Goal: Register for event/course

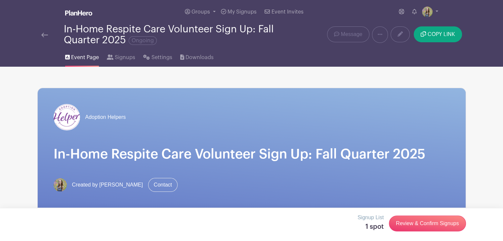
click at [46, 32] on link at bounding box center [44, 35] width 7 height 8
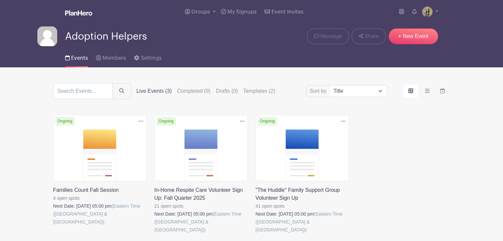
click at [53, 226] on link at bounding box center [53, 226] width 0 height 0
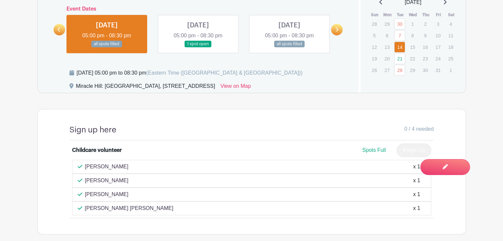
scroll to position [417, 0]
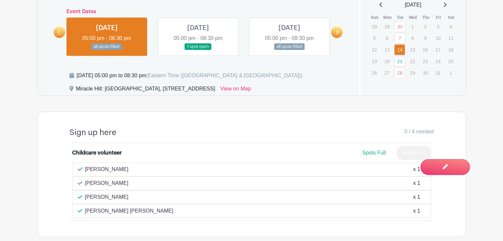
click at [198, 50] on link at bounding box center [198, 50] width 0 height 0
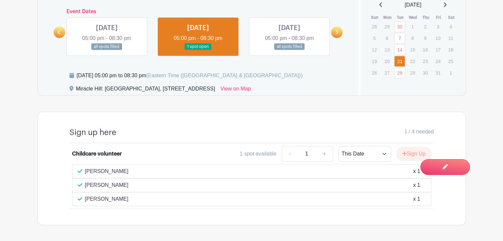
click at [289, 50] on link at bounding box center [289, 50] width 0 height 0
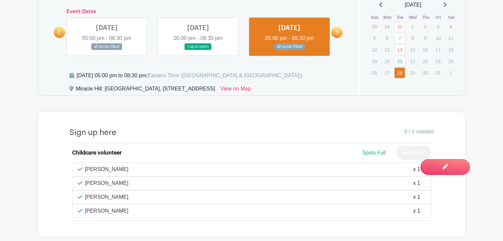
click at [107, 50] on link at bounding box center [107, 50] width 0 height 0
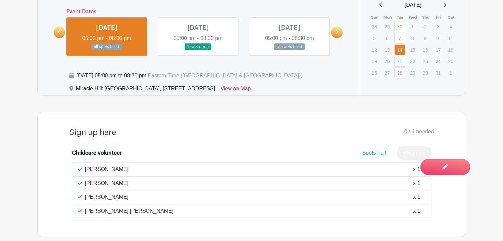
click at [198, 50] on link at bounding box center [198, 50] width 0 height 0
